Goal: Task Accomplishment & Management: Use online tool/utility

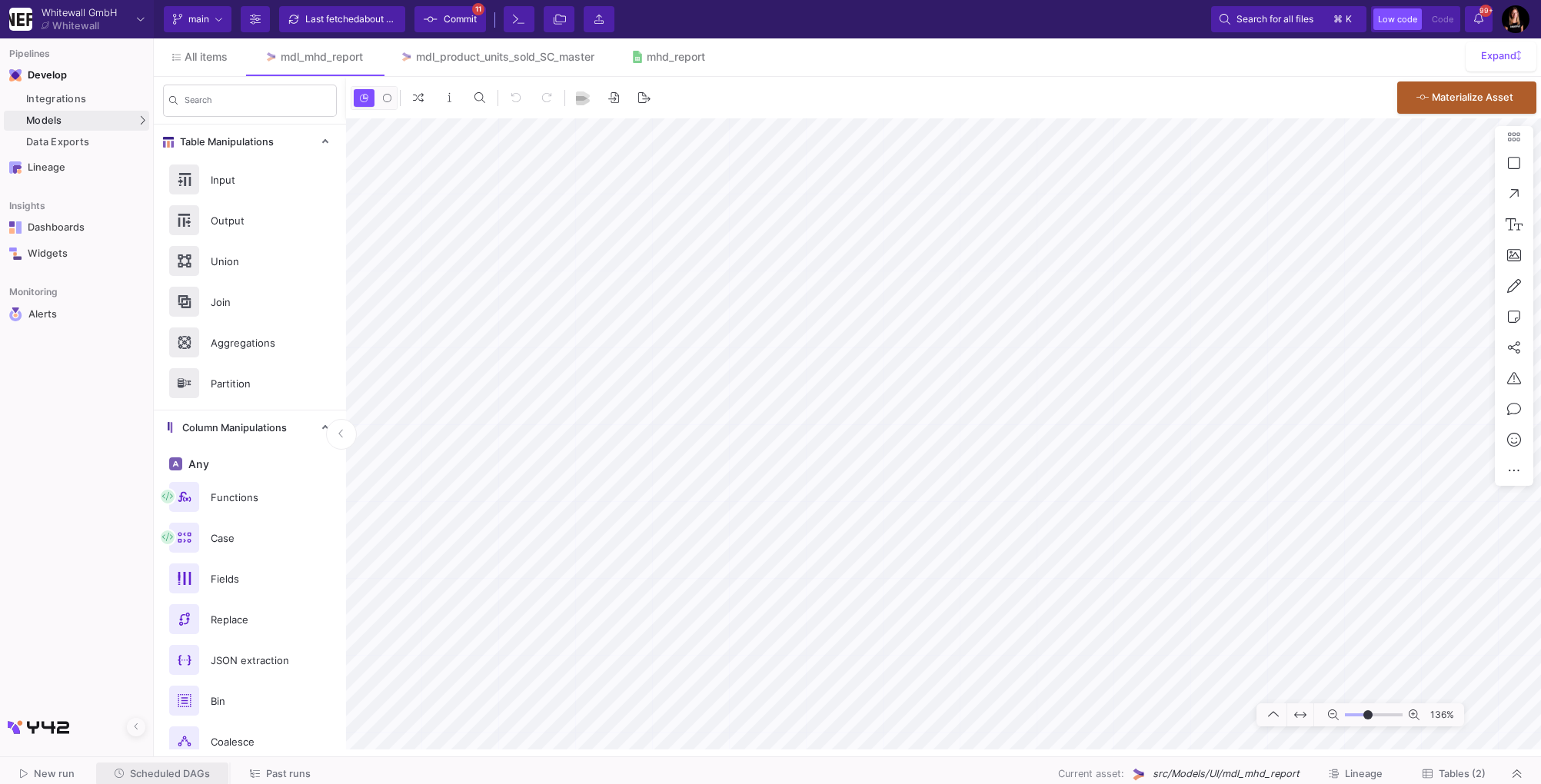
click at [166, 771] on span "Scheduled DAGs" at bounding box center [170, 774] width 80 height 12
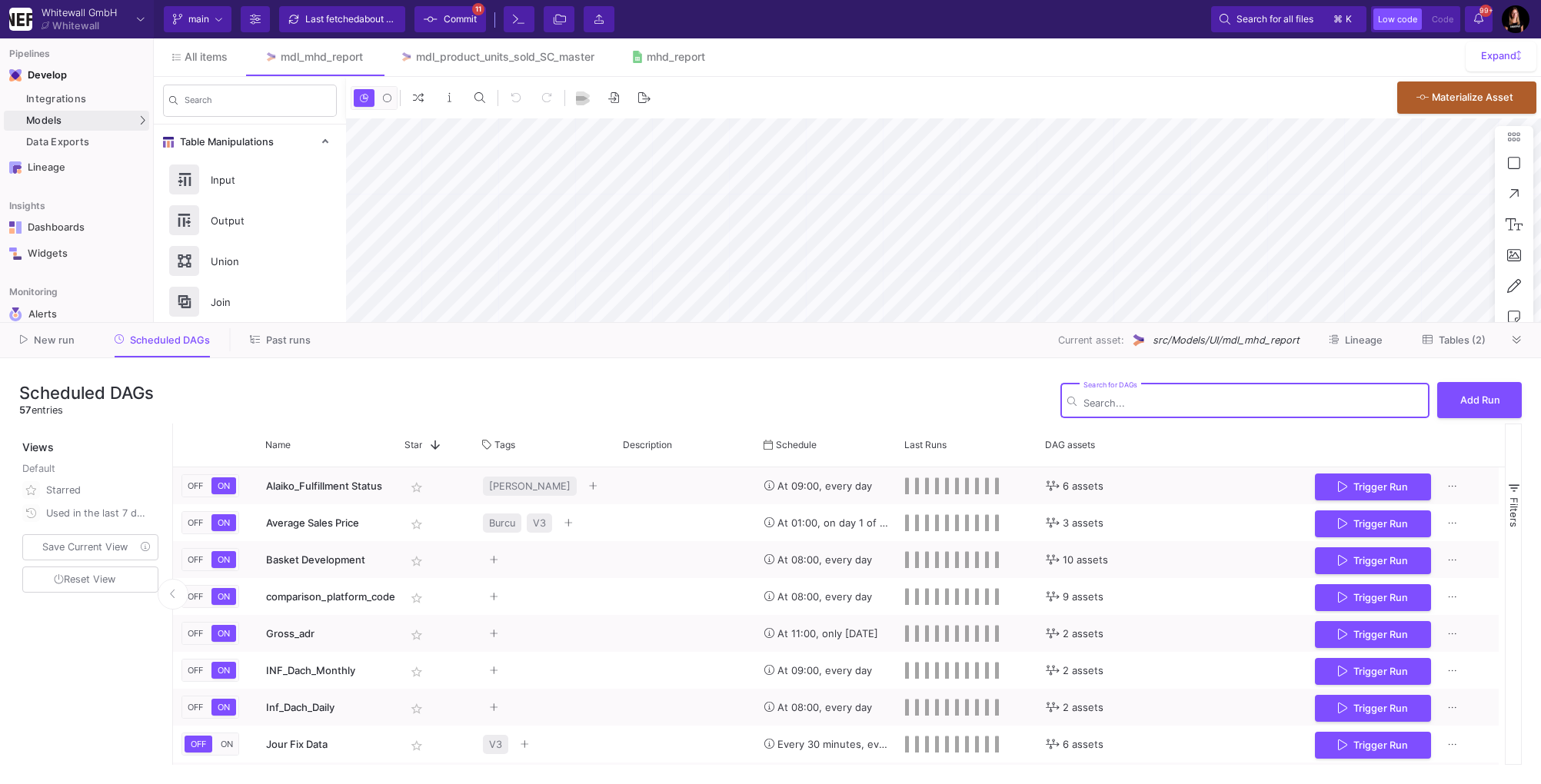
click at [1105, 407] on input "Search for DAGs" at bounding box center [1253, 403] width 339 height 12
type input "m"
type input "-31"
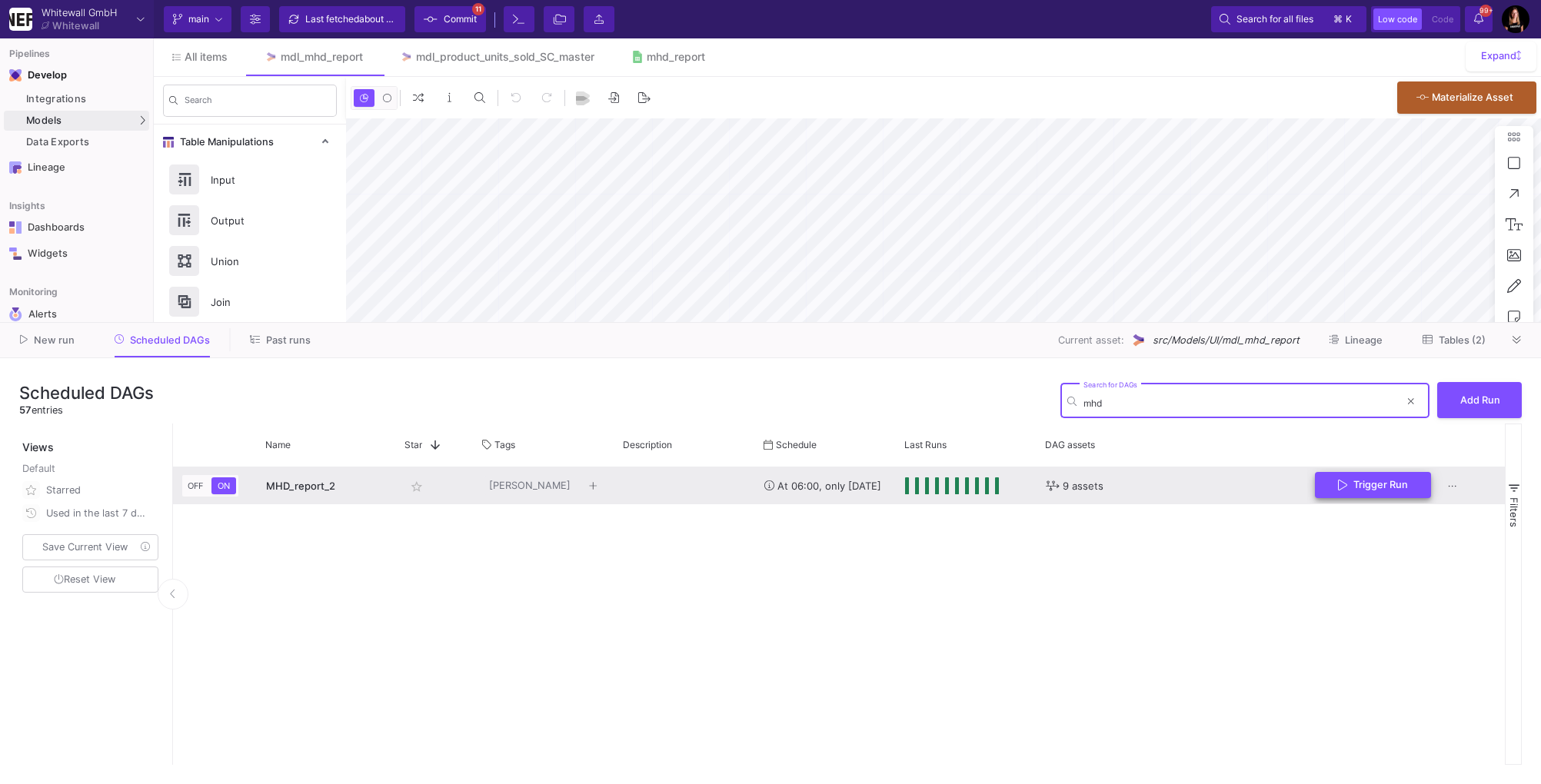
type input "mhd"
click at [1361, 490] on span "Trigger Run" at bounding box center [1381, 484] width 55 height 12
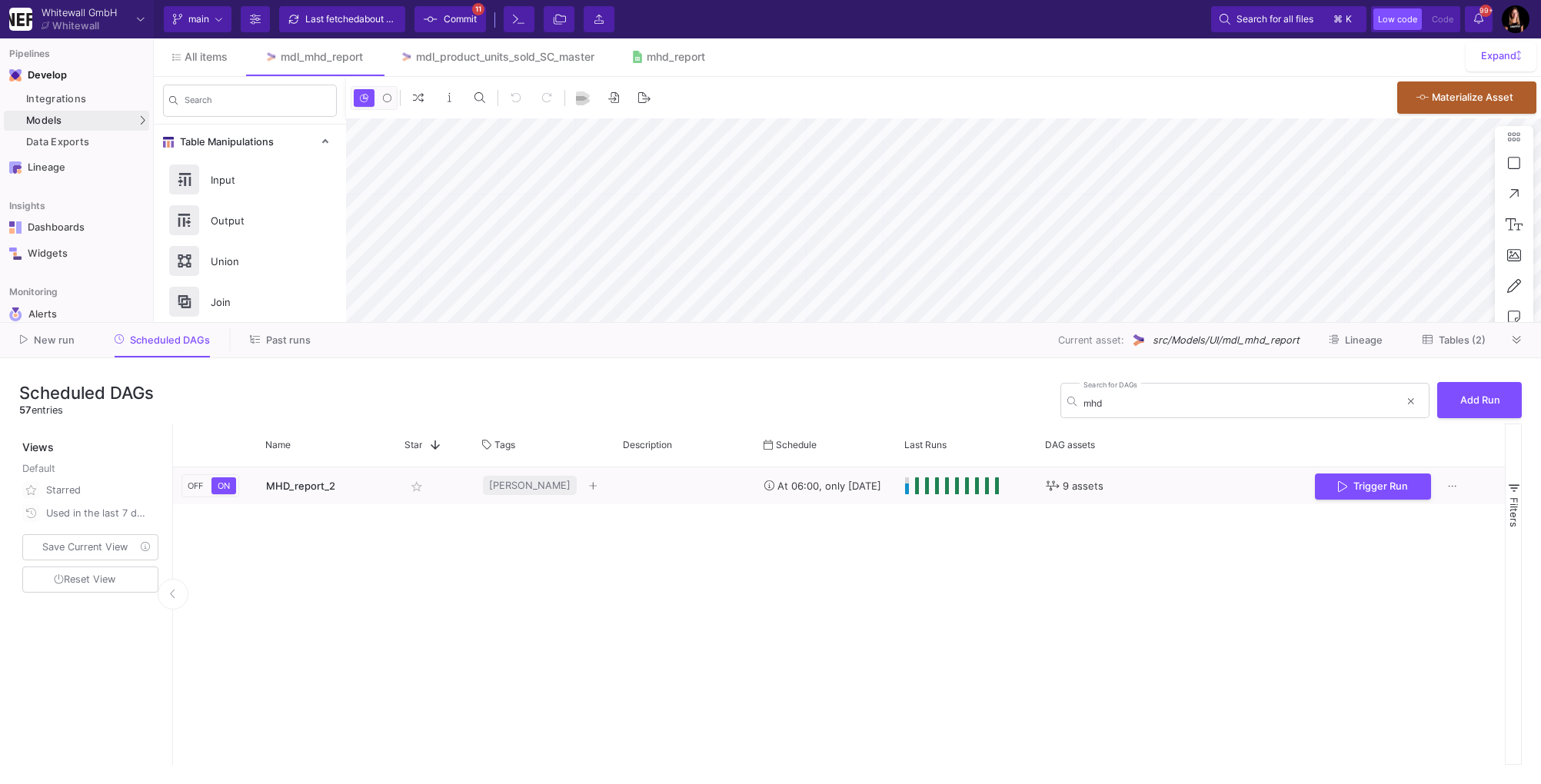
click at [1003, 63] on div "All items mdl_mhd_report mdl_product_units_sold_SC_master mhd_report" at bounding box center [848, 57] width 1388 height 38
